Goal: Book appointment/travel/reservation

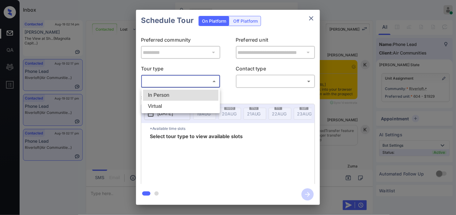
click at [196, 90] on li "In Person" at bounding box center [180, 95] width 75 height 11
type input "********"
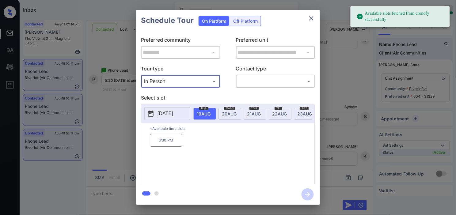
click at [210, 114] on span "20 AUG" at bounding box center [204, 113] width 14 height 5
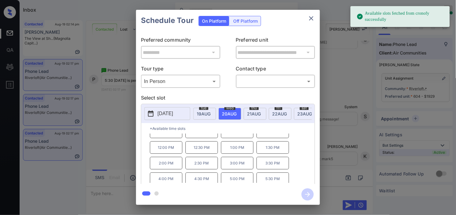
scroll to position [10, 0]
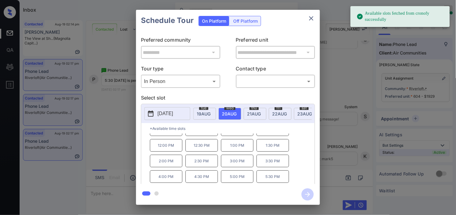
drag, startPoint x: 79, startPoint y: 133, endPoint x: 85, endPoint y: 132, distance: 5.8
click at [85, 132] on div "**********" at bounding box center [228, 107] width 456 height 215
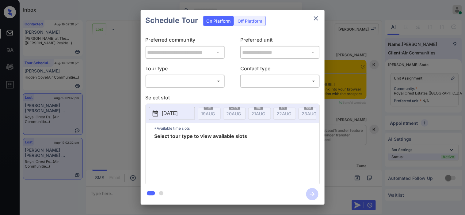
scroll to position [3260, 0]
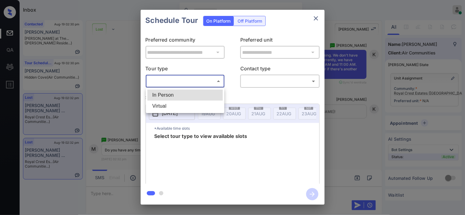
drag, startPoint x: 0, startPoint y: 0, endPoint x: 188, endPoint y: 93, distance: 210.0
click at [191, 83] on body "Inbox Kristine Capara Online Set yourself offline Set yourself on break Profile…" at bounding box center [232, 107] width 465 height 215
click at [188, 98] on li "In Person" at bounding box center [184, 95] width 75 height 11
type input "********"
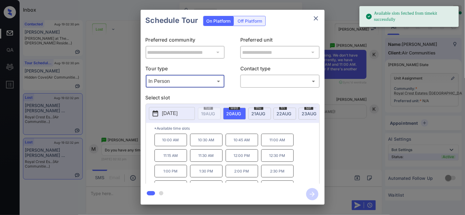
click at [163, 114] on p "[DATE]" at bounding box center [170, 113] width 16 height 7
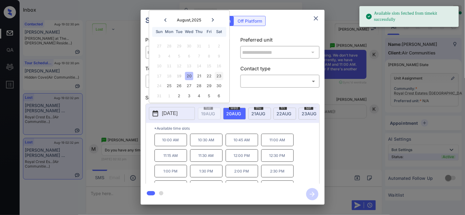
click at [218, 77] on div "23" at bounding box center [219, 76] width 8 height 8
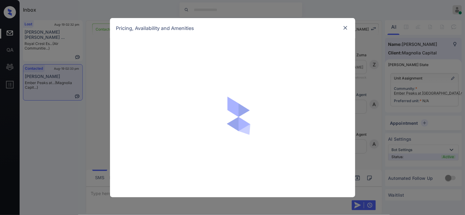
scroll to position [651, 0]
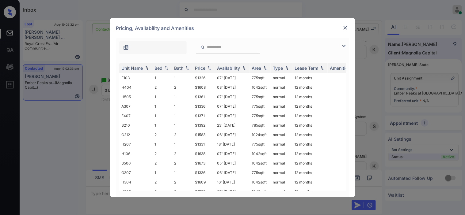
click at [346, 42] on img at bounding box center [343, 45] width 7 height 7
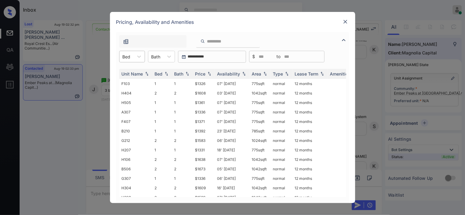
click at [123, 56] on input "text" at bounding box center [123, 56] width 1 height 5
click at [131, 93] on div "3" at bounding box center [132, 93] width 26 height 11
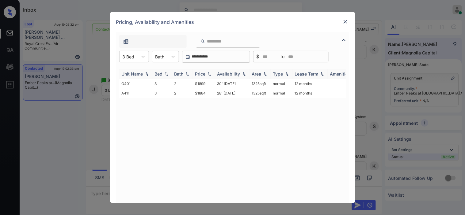
click at [205, 74] on div "Price" at bounding box center [200, 73] width 10 height 5
drag, startPoint x: 192, startPoint y: 84, endPoint x: 210, endPoint y: 83, distance: 18.4
click at [210, 83] on tr "A411 3 2 $1884 28' May 25 1325 sqft normal 12 months" at bounding box center [279, 83] width 320 height 9
copy tr "$1884"
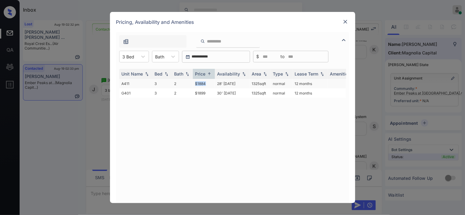
click at [197, 81] on td "$1884" at bounding box center [204, 83] width 22 height 9
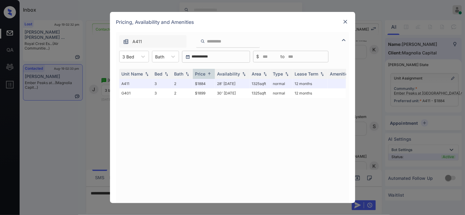
drag, startPoint x: 350, startPoint y: 19, endPoint x: 335, endPoint y: 20, distance: 14.4
click at [344, 19] on div "Pricing, Availability and Amenities" at bounding box center [232, 22] width 245 height 20
click at [346, 20] on img at bounding box center [345, 22] width 6 height 6
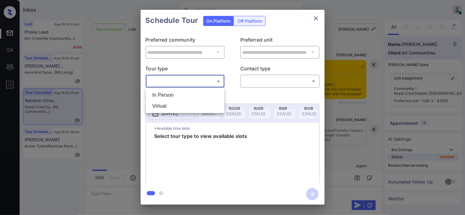
scroll to position [7985, 0]
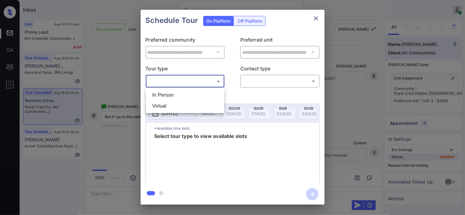
click at [194, 98] on li "In Person" at bounding box center [184, 95] width 75 height 11
type input "********"
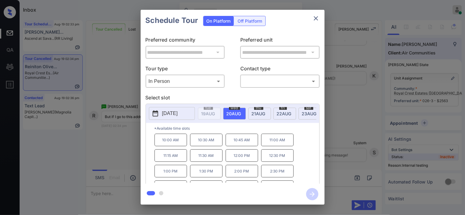
click at [131, 112] on div "**********" at bounding box center [232, 107] width 465 height 215
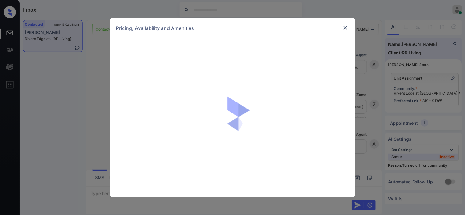
scroll to position [1523, 0]
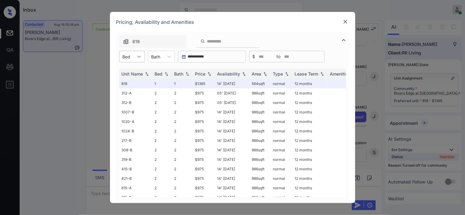
click at [142, 57] on icon at bounding box center [139, 57] width 6 height 6
click at [130, 75] on div "1" at bounding box center [132, 71] width 26 height 11
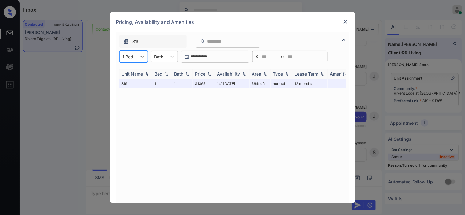
click at [212, 72] on img at bounding box center [209, 74] width 6 height 4
click at [342, 22] on img at bounding box center [345, 22] width 6 height 6
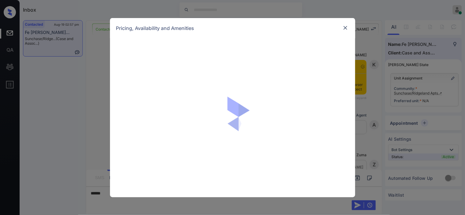
scroll to position [196, 0]
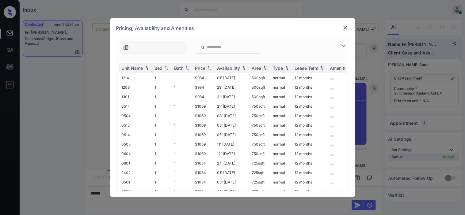
click at [346, 47] on img at bounding box center [343, 45] width 7 height 7
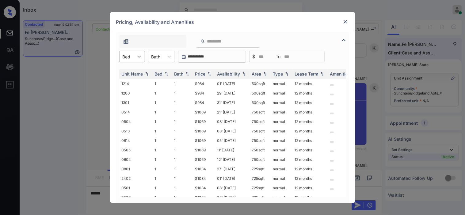
click at [139, 56] on icon at bounding box center [139, 57] width 6 height 6
drag, startPoint x: 128, startPoint y: 72, endPoint x: 181, endPoint y: 72, distance: 52.7
click at [134, 72] on div "1" at bounding box center [132, 71] width 26 height 11
click at [209, 73] on img at bounding box center [209, 74] width 6 height 4
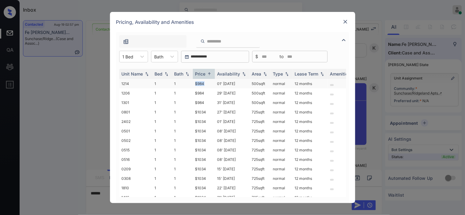
drag, startPoint x: 191, startPoint y: 81, endPoint x: 208, endPoint y: 84, distance: 16.4
click at [208, 84] on tr "1214 1 1 $984 01' Aug 25 500 sqft normal 12 months" at bounding box center [279, 83] width 320 height 9
copy tr "$984"
click at [203, 85] on td "$984" at bounding box center [204, 83] width 22 height 9
drag, startPoint x: 203, startPoint y: 85, endPoint x: 298, endPoint y: 1, distance: 126.7
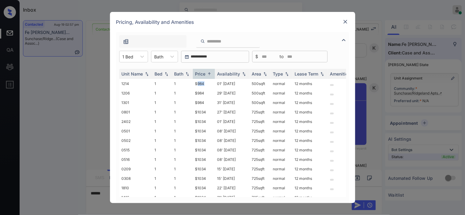
click at [215, 82] on tr "1214 1 1 $984 01' Aug 25 500 sqft normal 12 months" at bounding box center [279, 83] width 320 height 9
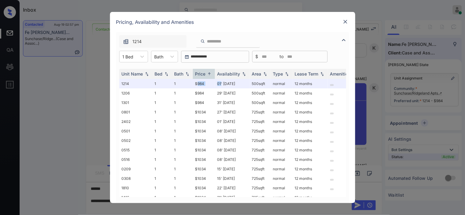
click at [343, 22] on img at bounding box center [345, 22] width 6 height 6
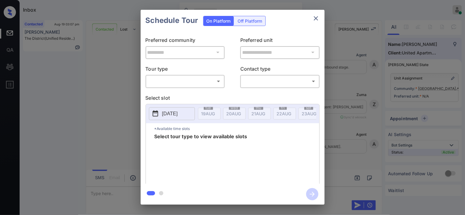
click at [188, 83] on body "Inbox [PERSON_NAME] Online Set yourself offline Set yourself on break Profile S…" at bounding box center [232, 107] width 465 height 215
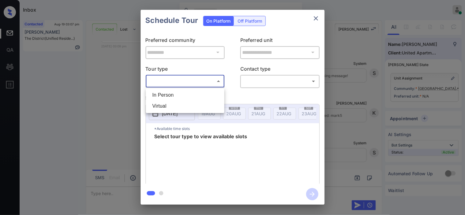
click at [118, 87] on div at bounding box center [232, 107] width 465 height 215
click at [121, 89] on div "**********" at bounding box center [232, 107] width 465 height 215
